Goal: Information Seeking & Learning: Learn about a topic

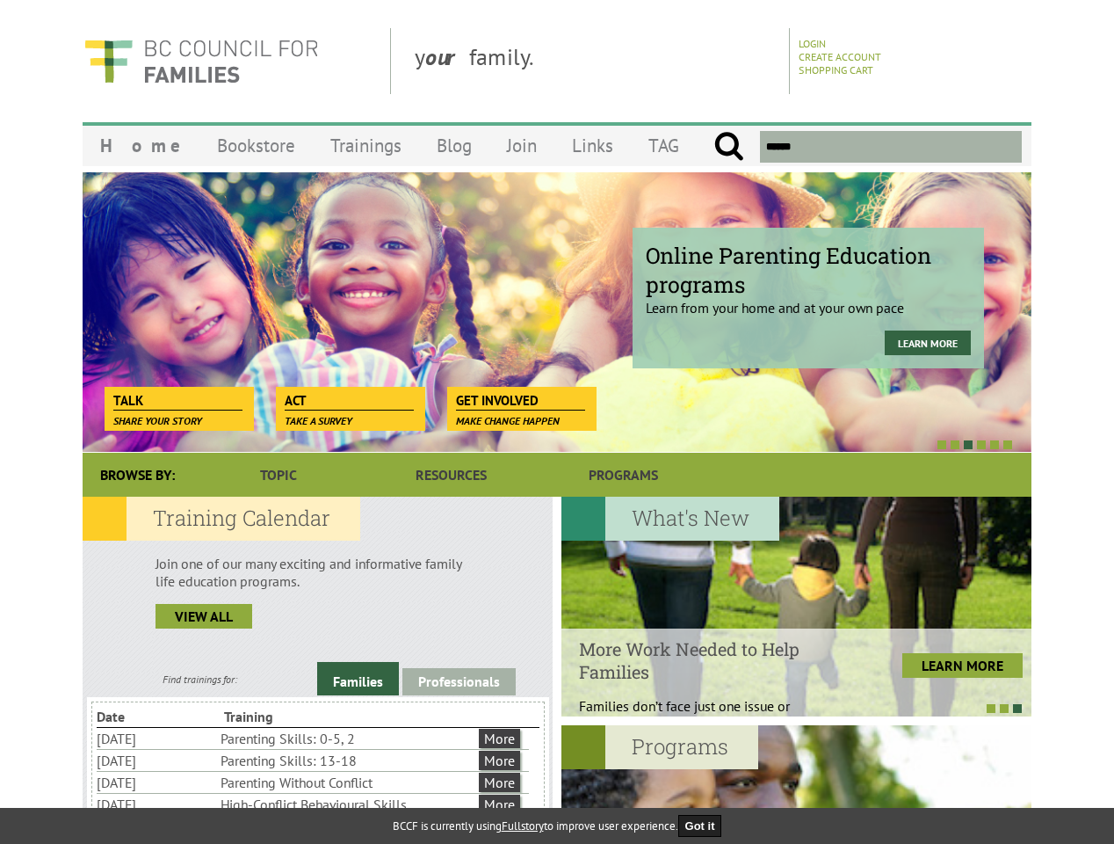
click at [557, 436] on div at bounding box center [537, 444] width 949 height 18
click at [557, 312] on div "Online Parenting Education programs Learn from your home and at your own pace L…" at bounding box center [557, 311] width 949 height 281
click at [538, 444] on div at bounding box center [537, 444] width 949 height 18
click at [358, 678] on link "Families" at bounding box center [358, 678] width 82 height 33
click at [459, 681] on link "Professionals" at bounding box center [458, 681] width 113 height 27
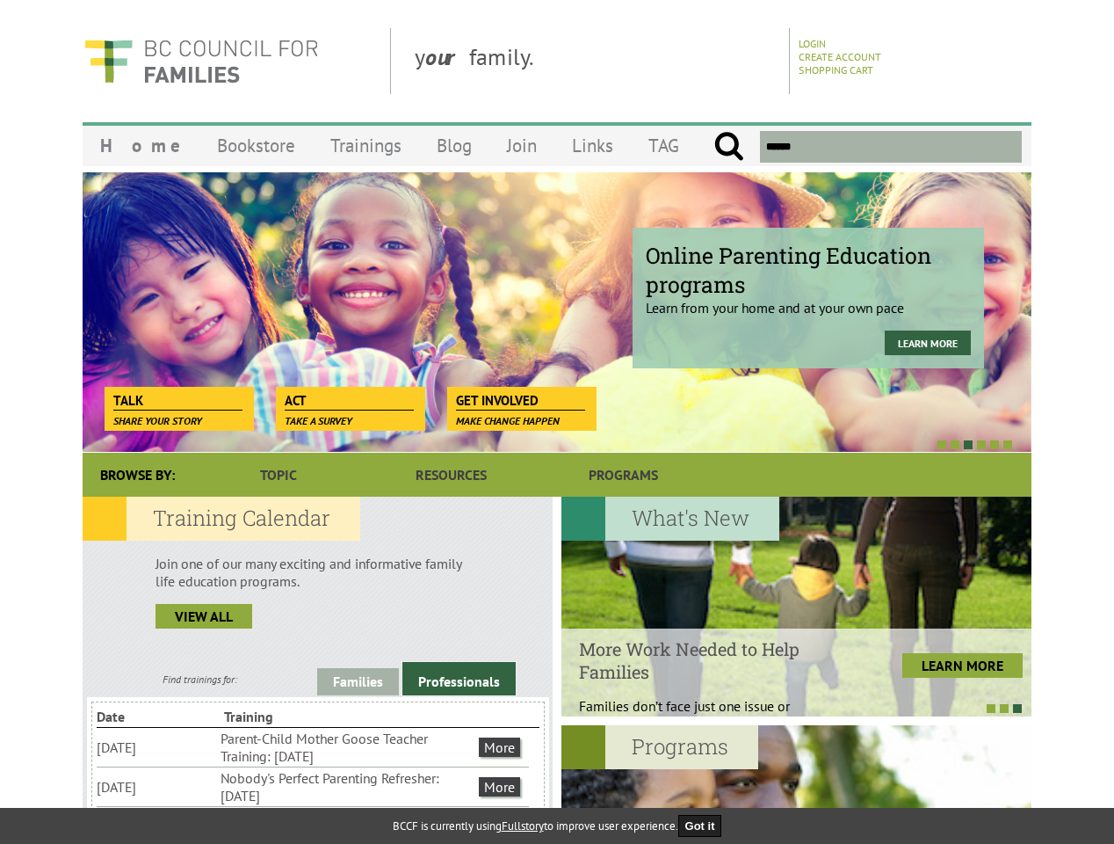
click at [313, 786] on li "Nobody's Perfect Parenting Refresher: [DATE]" at bounding box center [348, 786] width 255 height 39
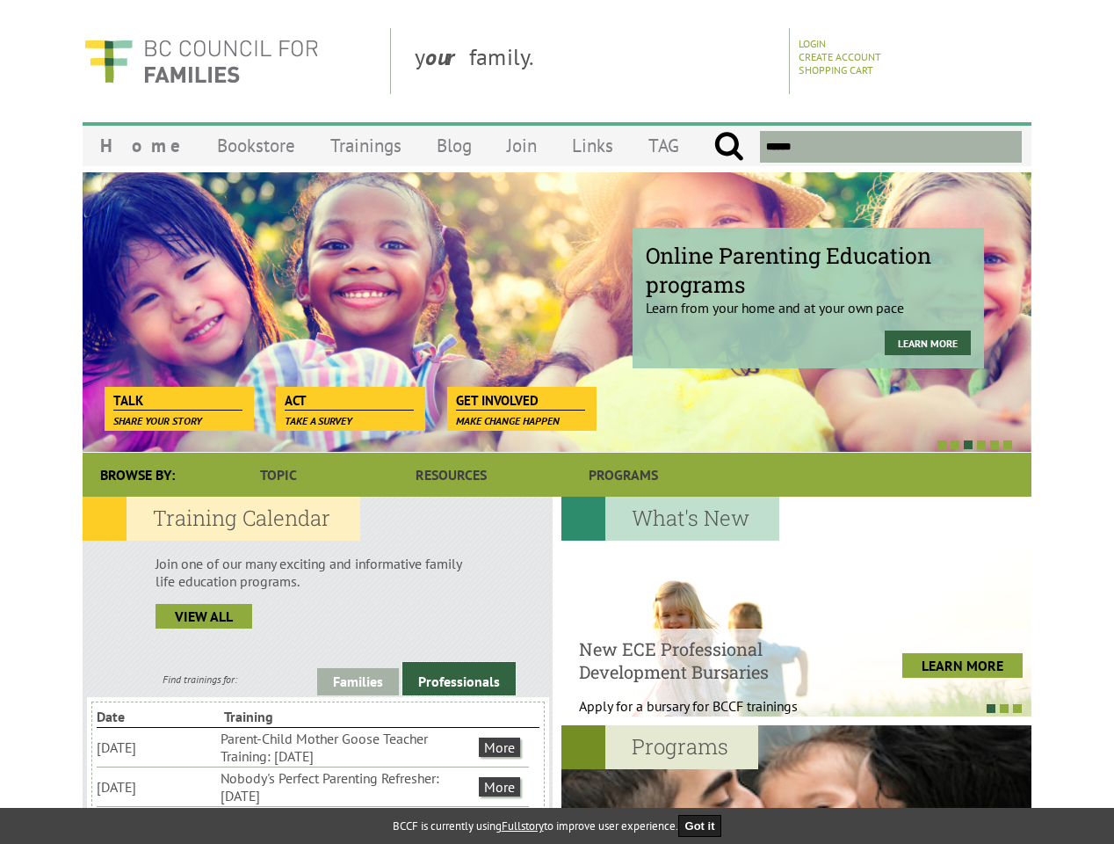
click at [787, 707] on div at bounding box center [788, 708] width 470 height 18
click at [796, 784] on div at bounding box center [797, 835] width 470 height 220
click at [706, 825] on button "Got it" at bounding box center [700, 826] width 44 height 22
